Goal: Task Accomplishment & Management: Complete application form

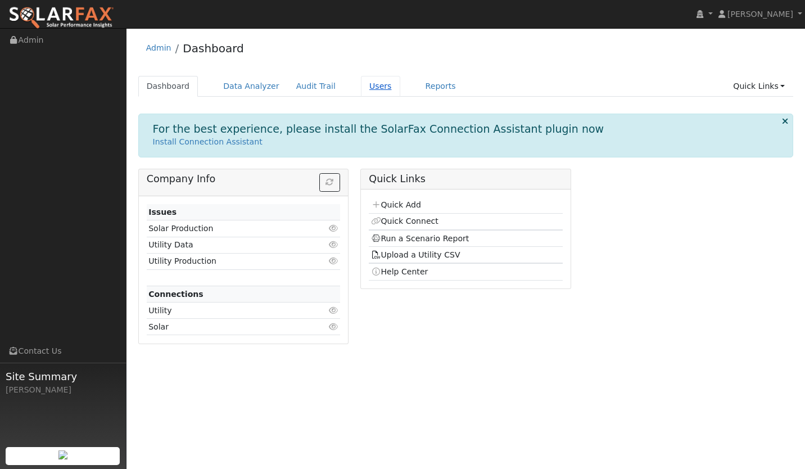
click at [361, 88] on link "Users" at bounding box center [380, 86] width 39 height 21
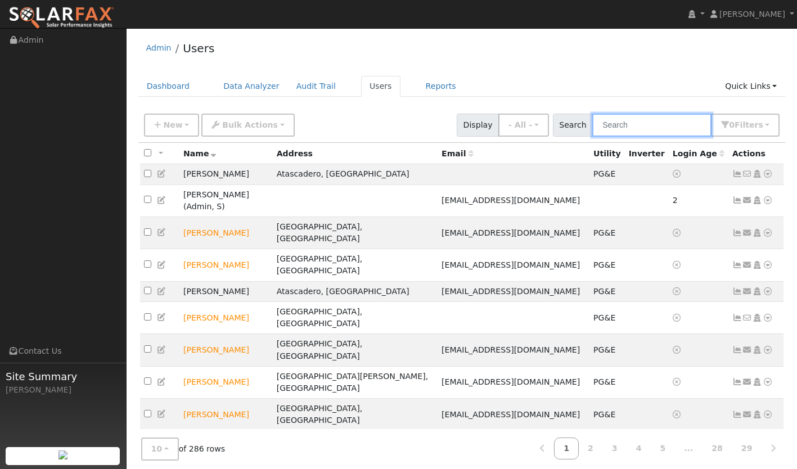
click at [630, 126] on input "text" at bounding box center [651, 125] width 119 height 23
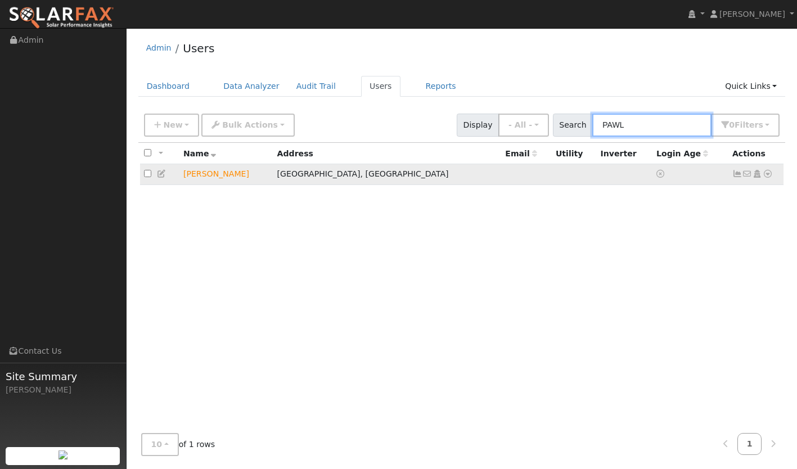
type input "PAWL"
click at [763, 173] on icon at bounding box center [767, 174] width 10 height 8
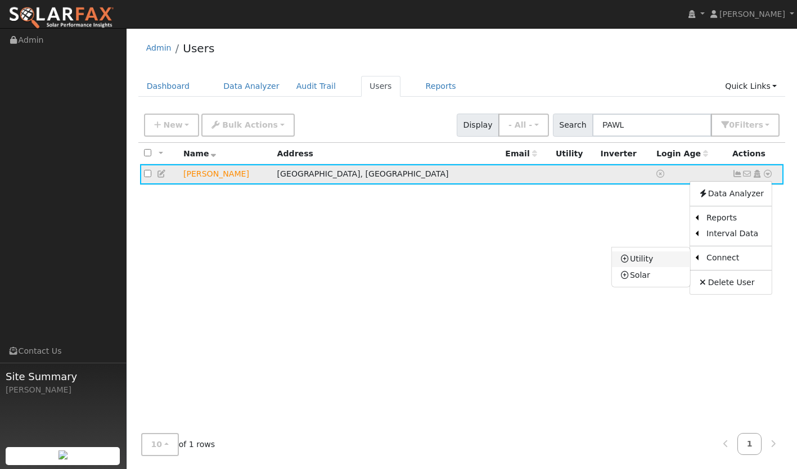
click at [662, 262] on link "Utility" at bounding box center [651, 259] width 78 height 16
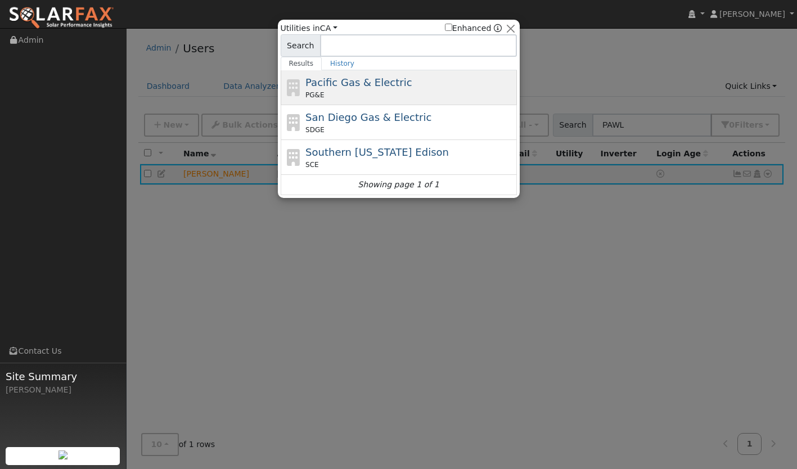
click at [374, 91] on div "PG&E" at bounding box center [409, 95] width 209 height 10
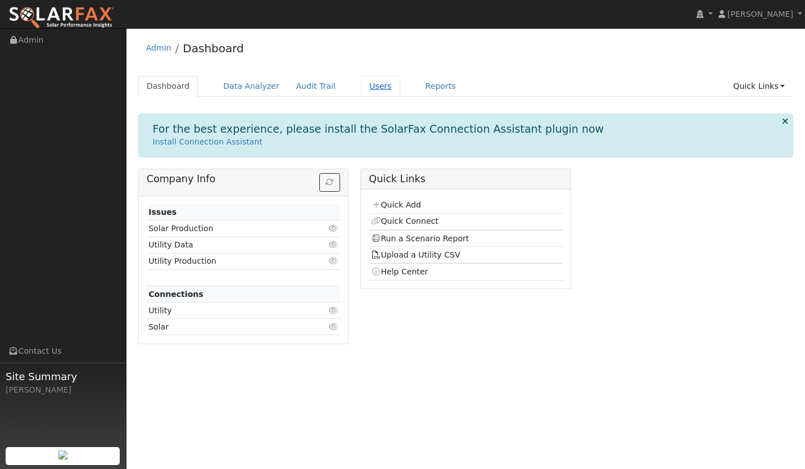
click at [363, 83] on link "Users" at bounding box center [380, 86] width 39 height 21
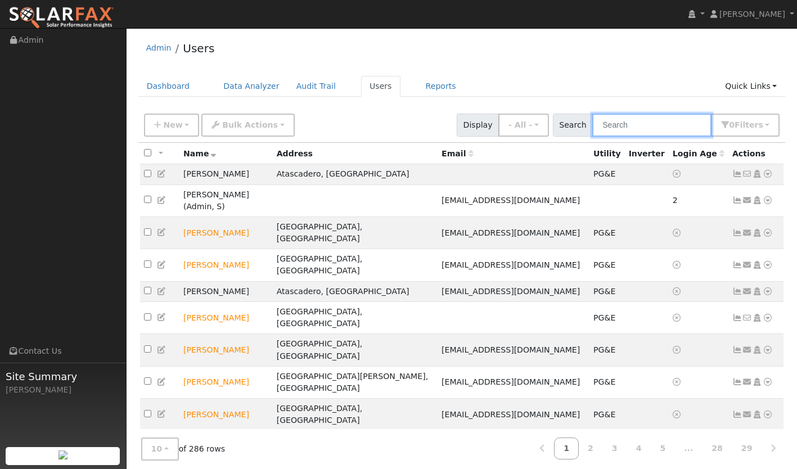
click at [636, 119] on input "text" at bounding box center [651, 125] width 119 height 23
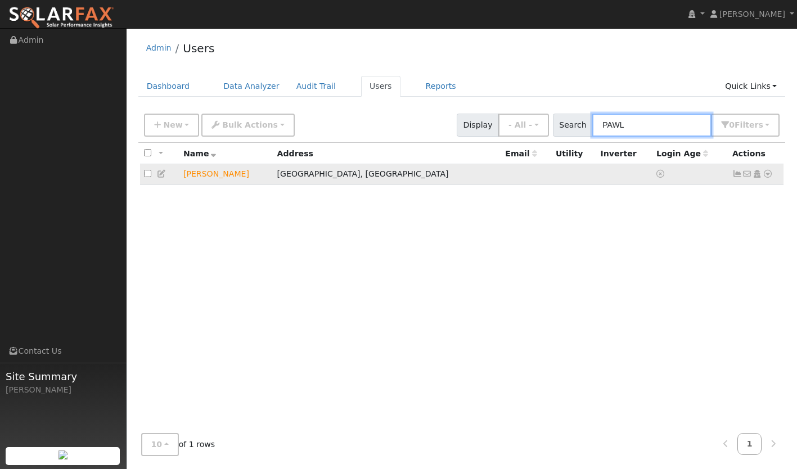
type input "PAWL"
click at [768, 174] on icon at bounding box center [767, 174] width 10 height 8
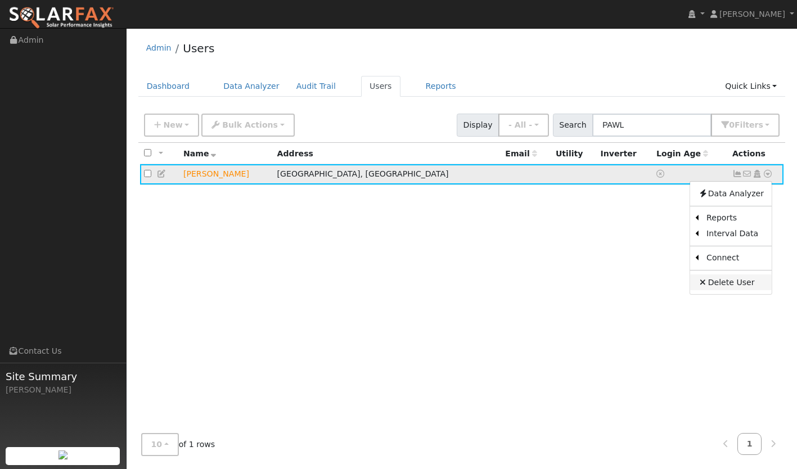
click at [713, 279] on link "Delete User" at bounding box center [731, 282] width 82 height 16
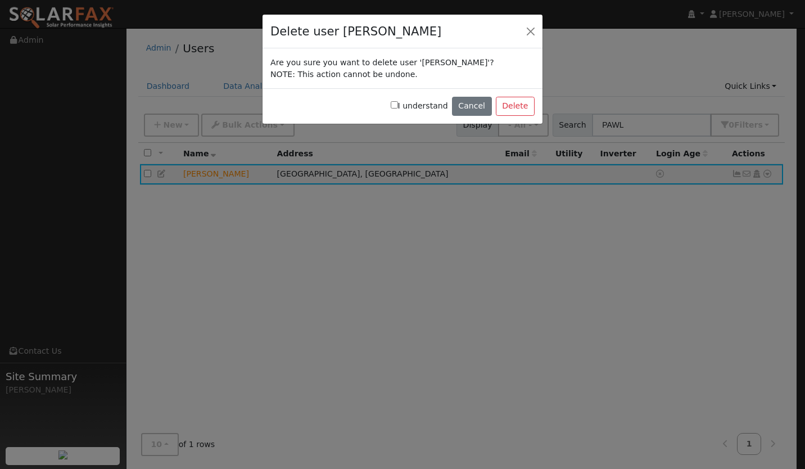
click at [413, 108] on label "I understand" at bounding box center [419, 106] width 57 height 12
click at [398, 108] on input "I understand" at bounding box center [394, 104] width 7 height 7
checkbox input "true"
click at [516, 106] on button "Delete" at bounding box center [515, 106] width 39 height 19
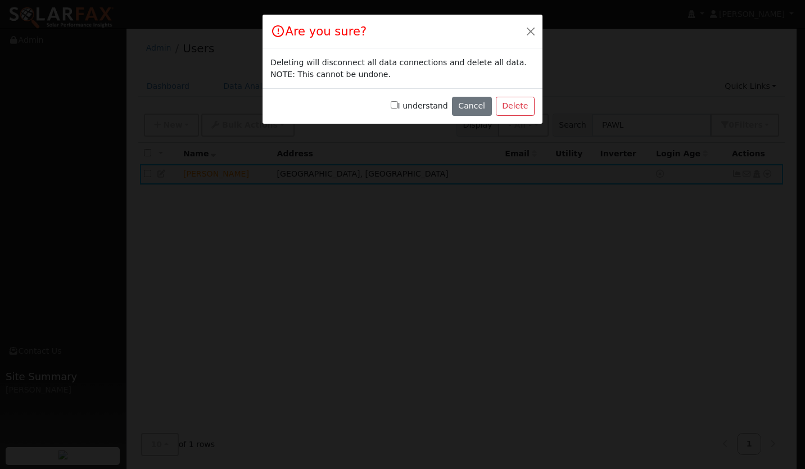
click at [409, 100] on label "I understand" at bounding box center [419, 106] width 57 height 12
click at [398, 101] on input "I understand" at bounding box center [394, 104] width 7 height 7
checkbox input "true"
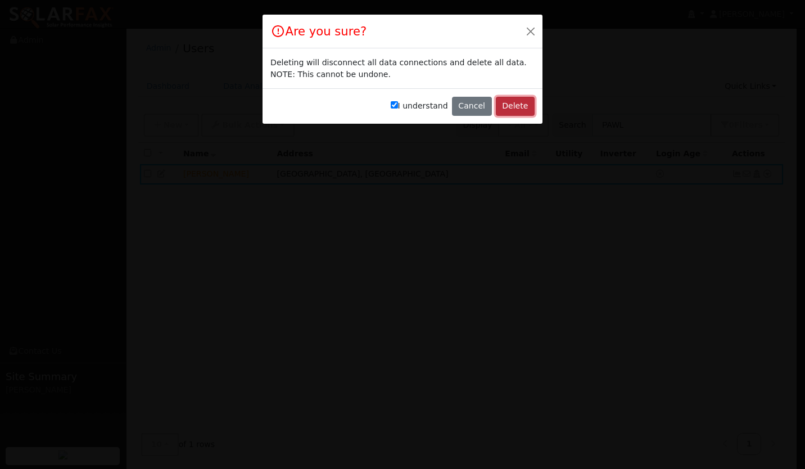
click at [509, 100] on button "Delete" at bounding box center [515, 106] width 39 height 19
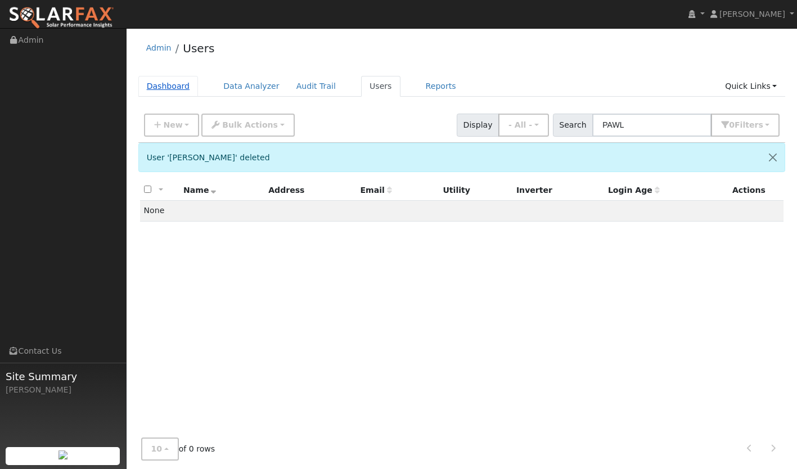
click at [159, 84] on link "Dashboard" at bounding box center [168, 86] width 60 height 21
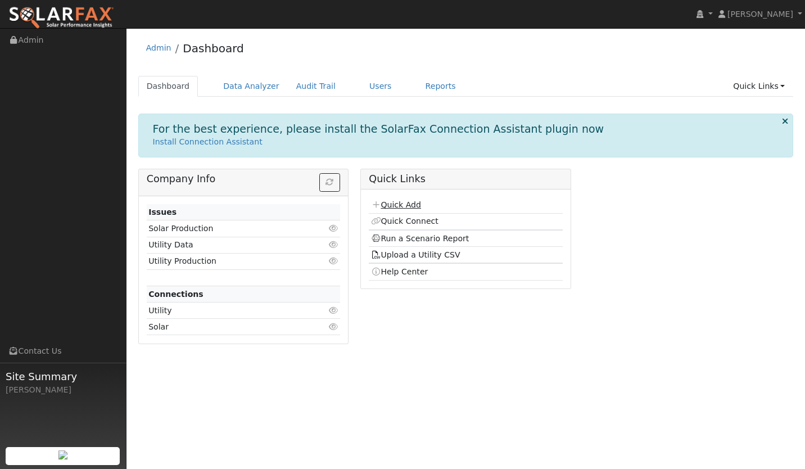
click at [399, 205] on link "Quick Add" at bounding box center [396, 204] width 50 height 9
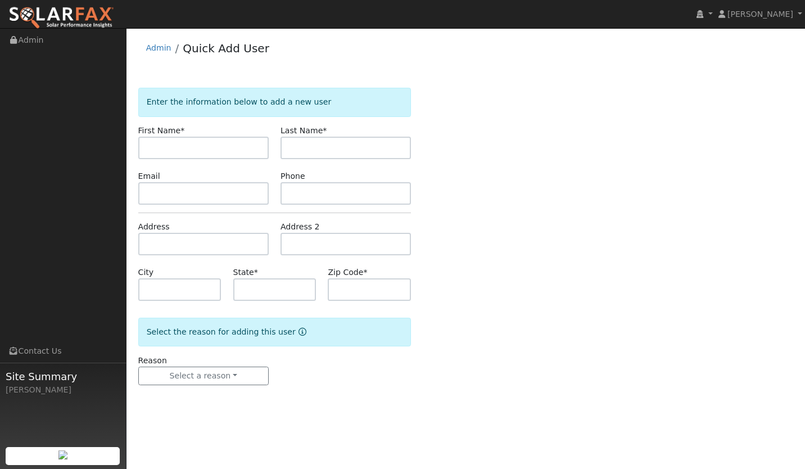
type input "P"
type input "[PERSON_NAME]"
click at [323, 143] on input "text" at bounding box center [346, 148] width 130 height 22
type input "Pawl"
click at [172, 195] on input "text" at bounding box center [203, 193] width 130 height 22
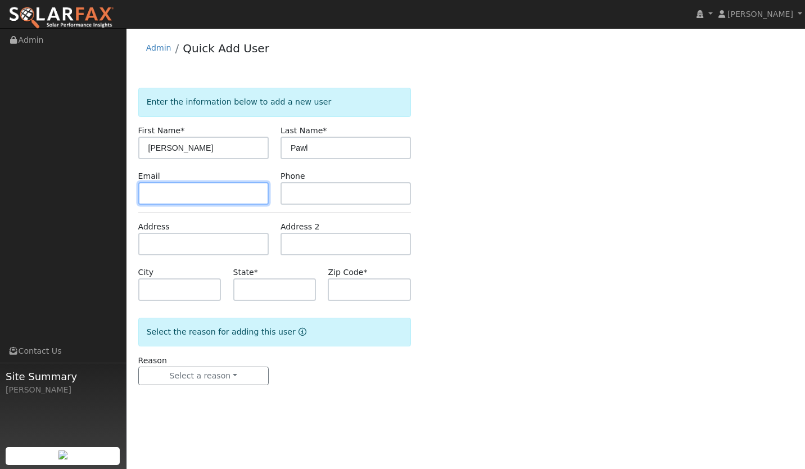
paste input "tepawl@gmail.co"
type input "tepawl@gmail.co"
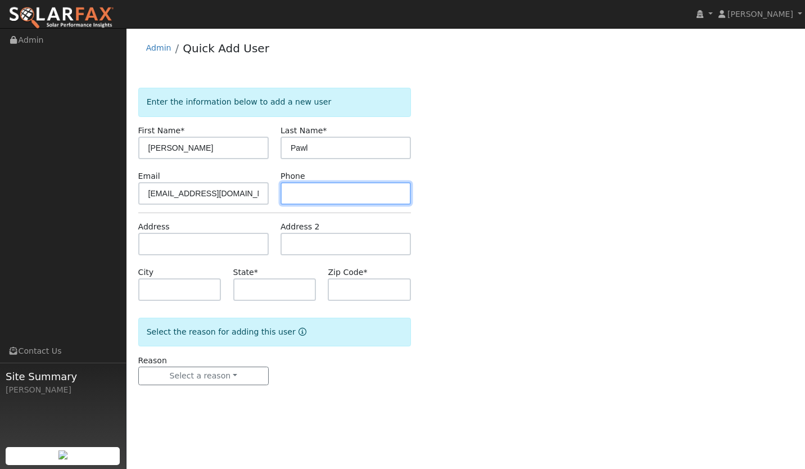
click at [304, 195] on input "text" at bounding box center [346, 193] width 130 height 22
paste input "805-598-0958"
type input "805-598-0958"
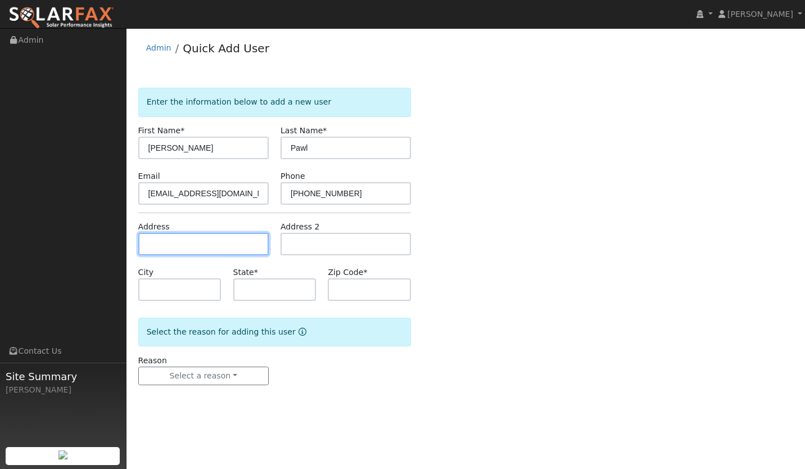
click at [160, 245] on input "text" at bounding box center [203, 244] width 130 height 22
paste input "214 Saint Andrews Way, Santa Maria CA, 93455"
type input "214 Saint Andrews Way"
type input "Santa Maria"
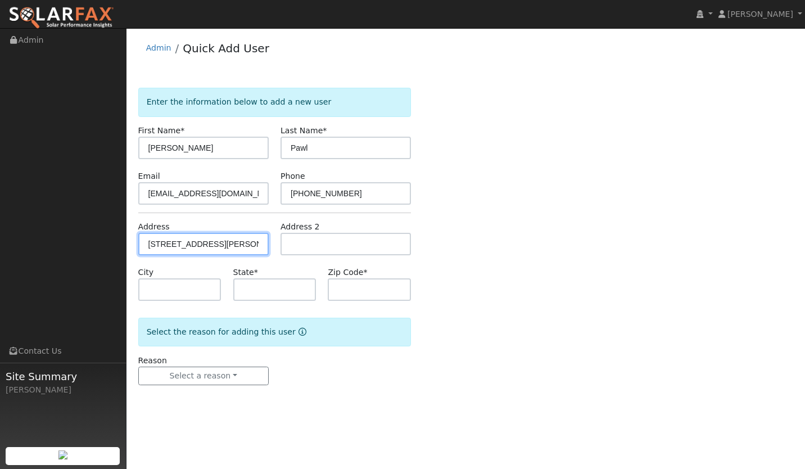
type input "CA"
type input "93455"
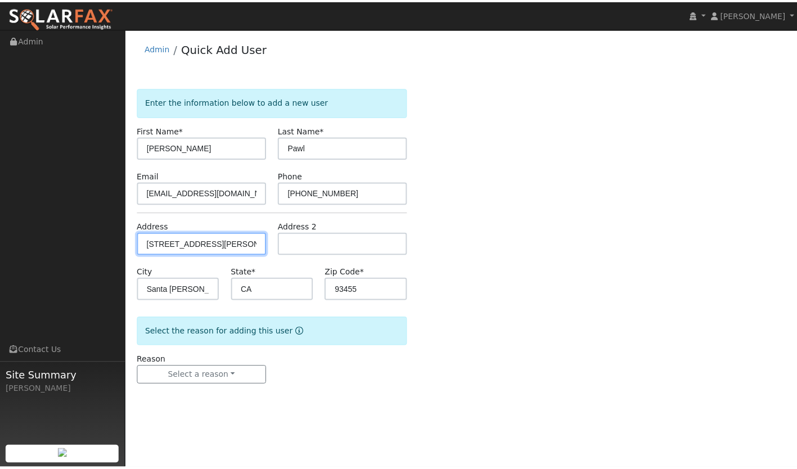
scroll to position [0, 0]
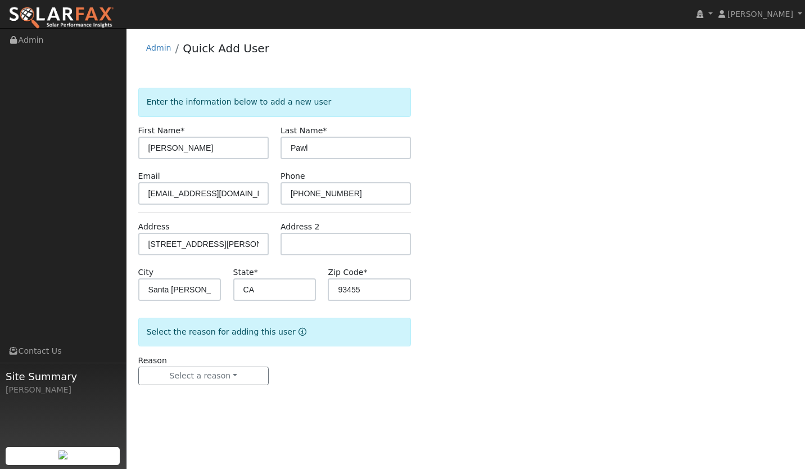
click at [480, 299] on div "Enter the information below to add a new user First Name * Theresa Last Name * …" at bounding box center [465, 248] width 655 height 320
click at [224, 378] on button "Select a reason" at bounding box center [203, 376] width 130 height 19
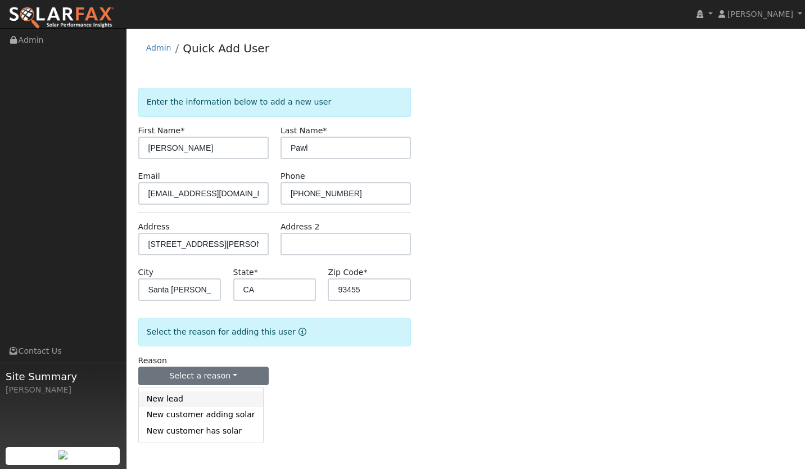
click at [192, 398] on link "New lead" at bounding box center [201, 399] width 124 height 16
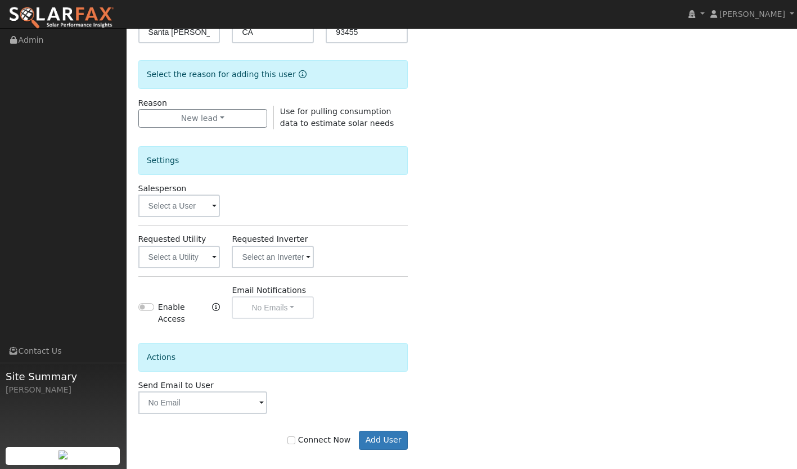
scroll to position [259, 0]
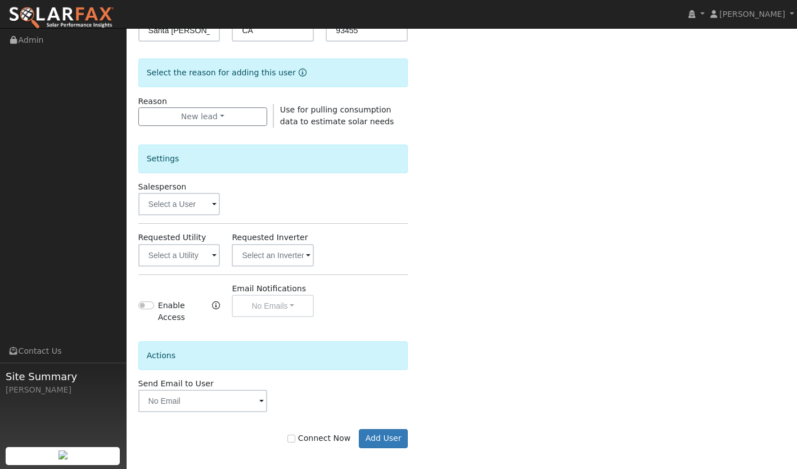
click at [305, 432] on label "Connect Now" at bounding box center [318, 438] width 63 height 12
click at [295, 435] on input "Connect Now" at bounding box center [291, 439] width 8 height 8
checkbox input "true"
click at [381, 433] on button "Add User" at bounding box center [383, 438] width 49 height 19
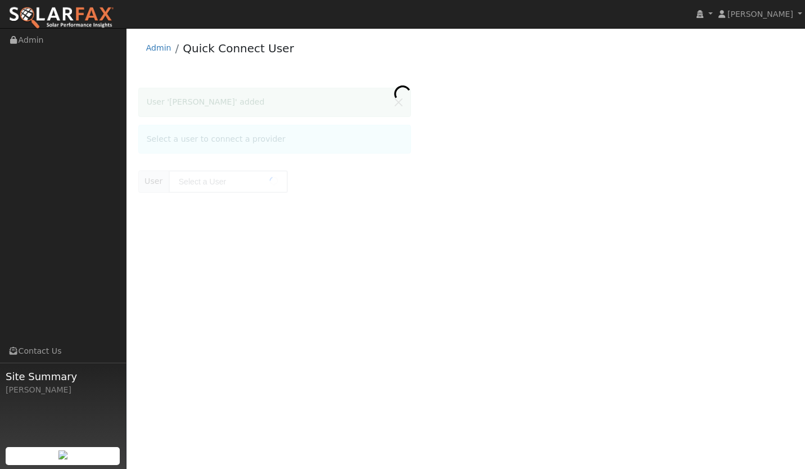
type input "[PERSON_NAME]"
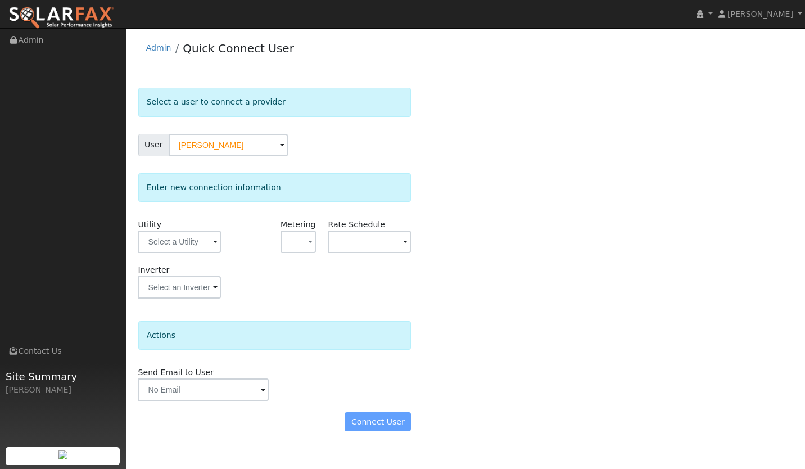
click at [197, 264] on div "Utility" at bounding box center [179, 242] width 95 height 46
click at [189, 246] on input "text" at bounding box center [179, 241] width 83 height 22
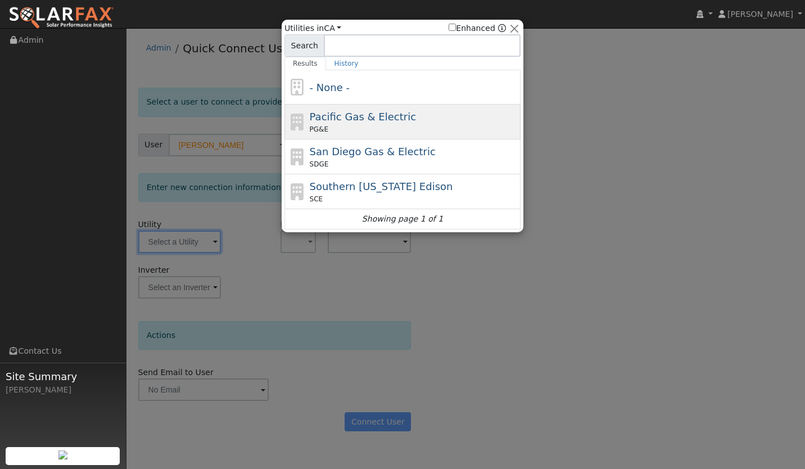
click at [329, 116] on span "Pacific Gas & Electric" at bounding box center [363, 117] width 106 height 12
type input "PG&E"
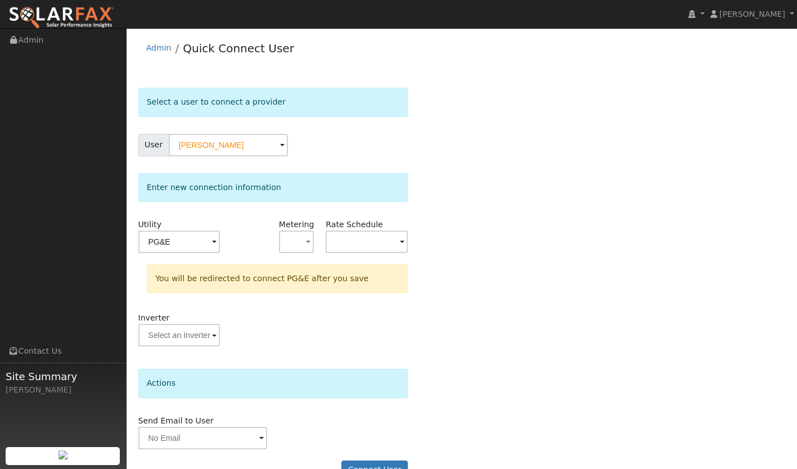
scroll to position [27, 0]
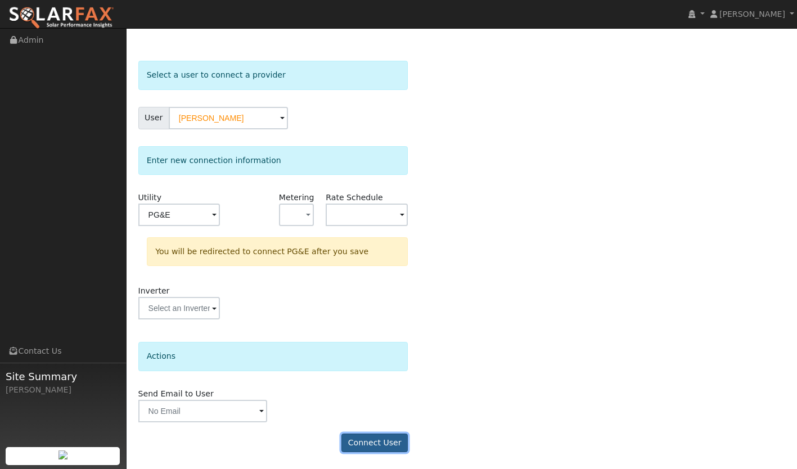
click at [377, 446] on button "Connect User" at bounding box center [374, 442] width 66 height 19
